Goal: Information Seeking & Learning: Learn about a topic

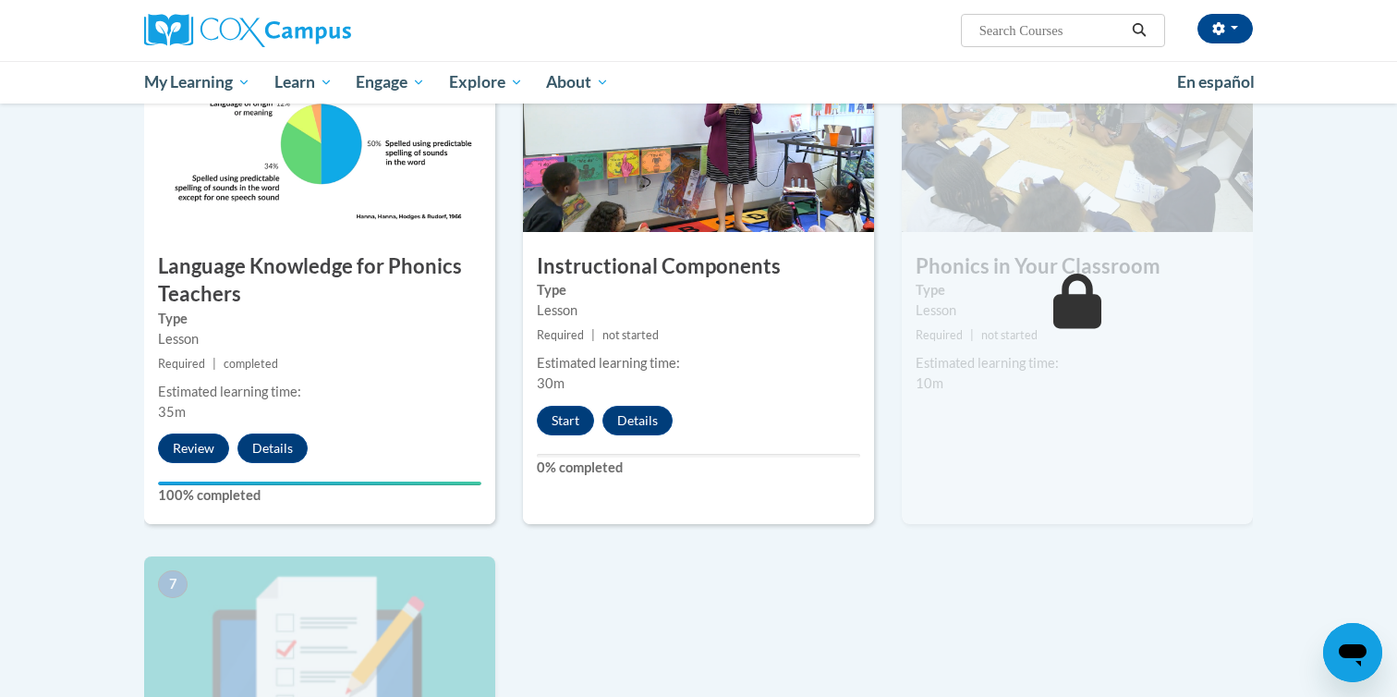
scroll to position [955, 0]
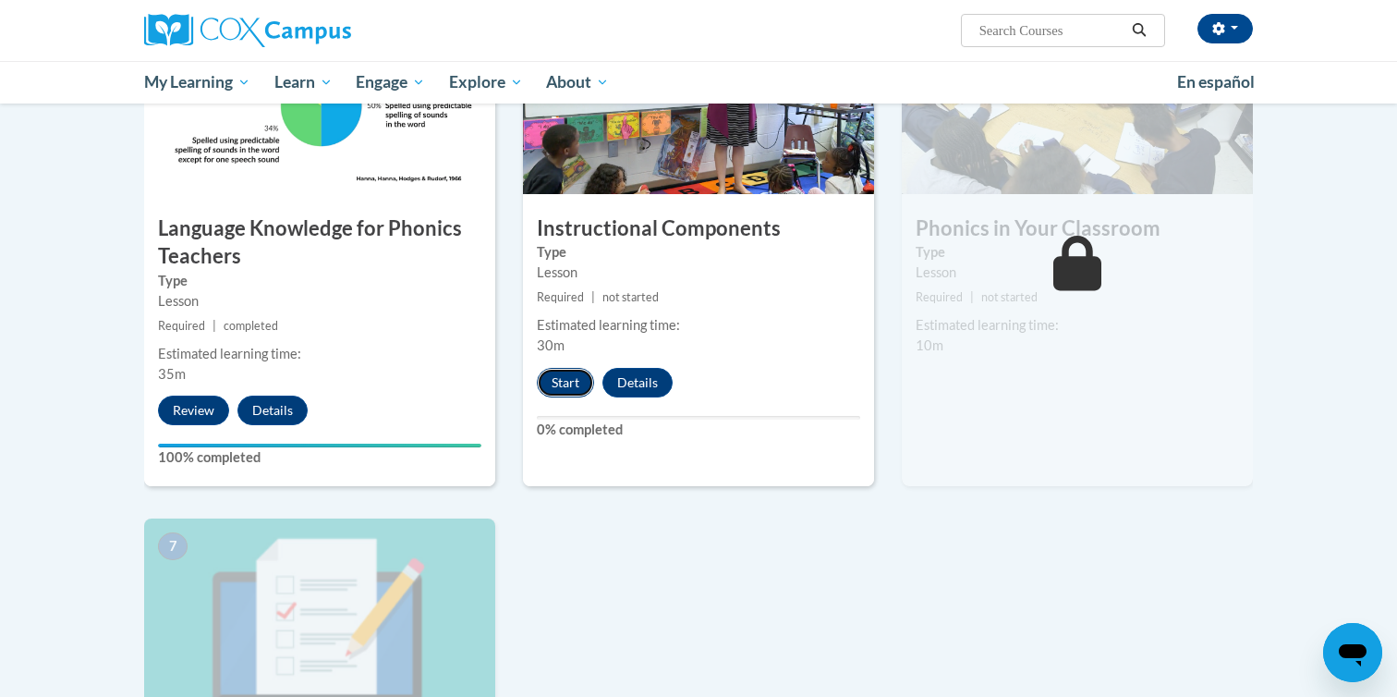
click at [571, 383] on button "Start" at bounding box center [565, 383] width 57 height 30
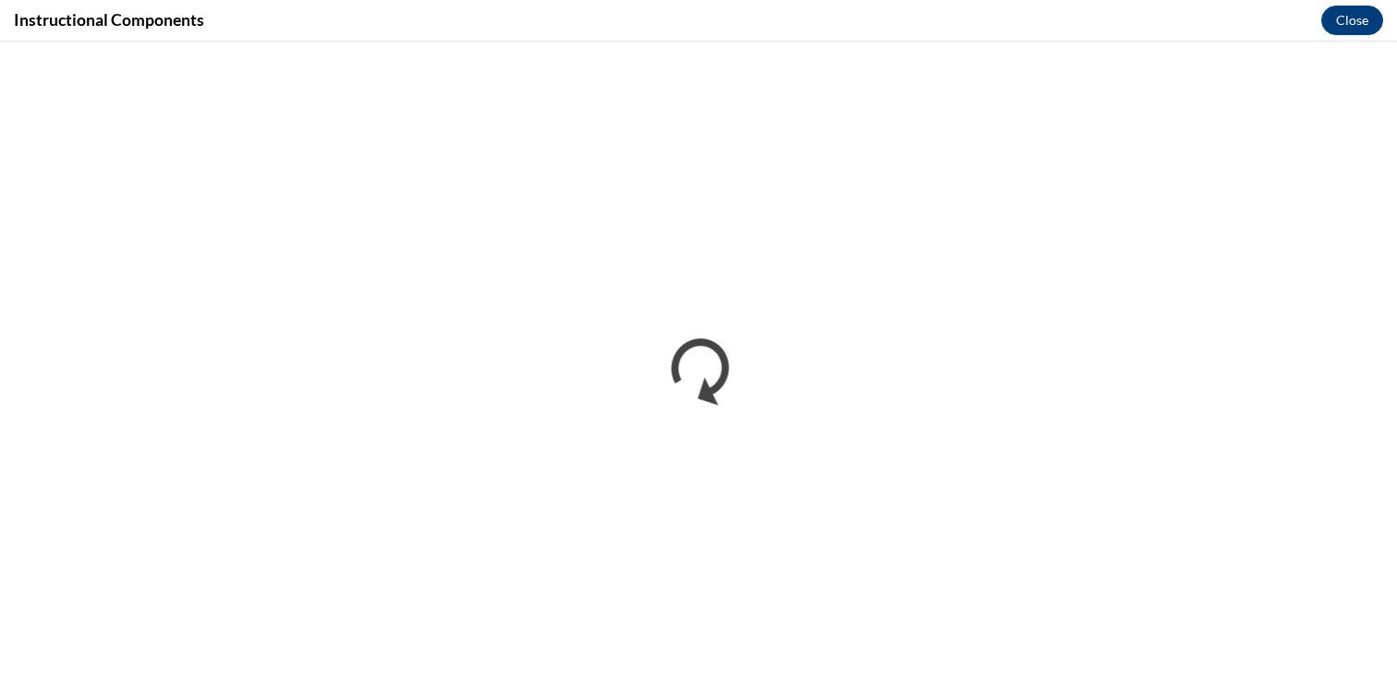
scroll to position [0, 0]
